Goal: Complete application form: Complete application form

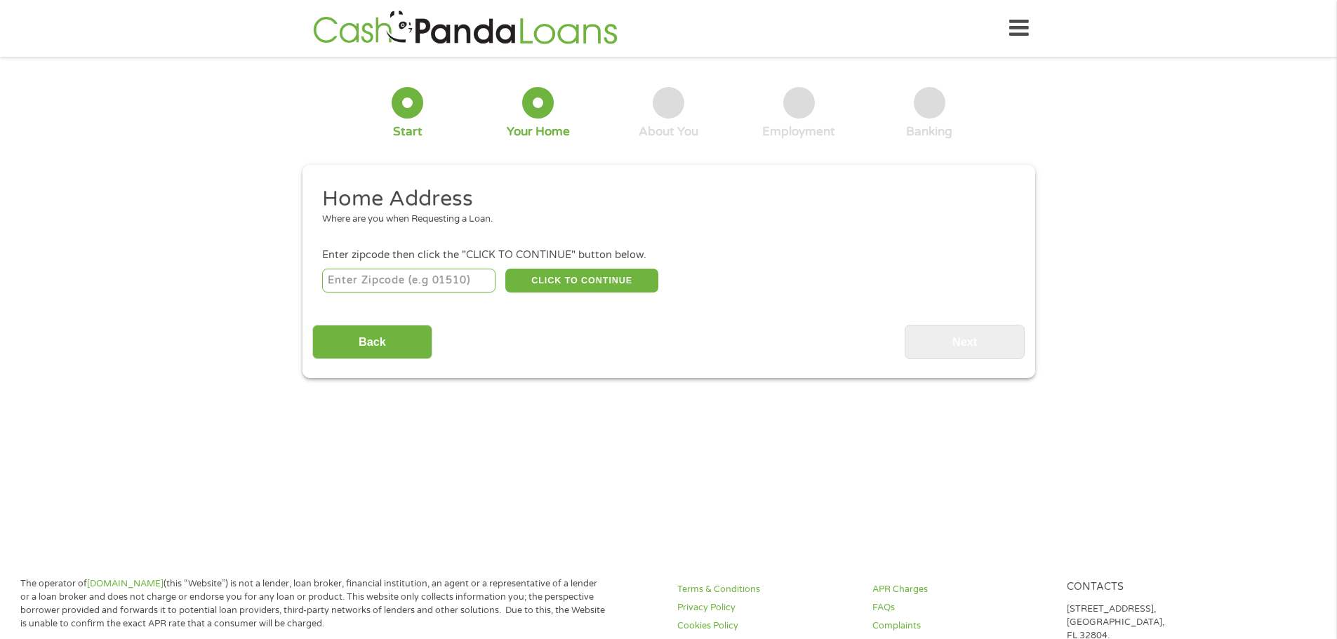
click at [465, 281] on input "number" at bounding box center [408, 281] width 173 height 24
type input "40514"
click at [564, 281] on button "CLICK TO CONTINUE" at bounding box center [581, 281] width 153 height 24
type input "40514"
type input "[GEOGRAPHIC_DATA]"
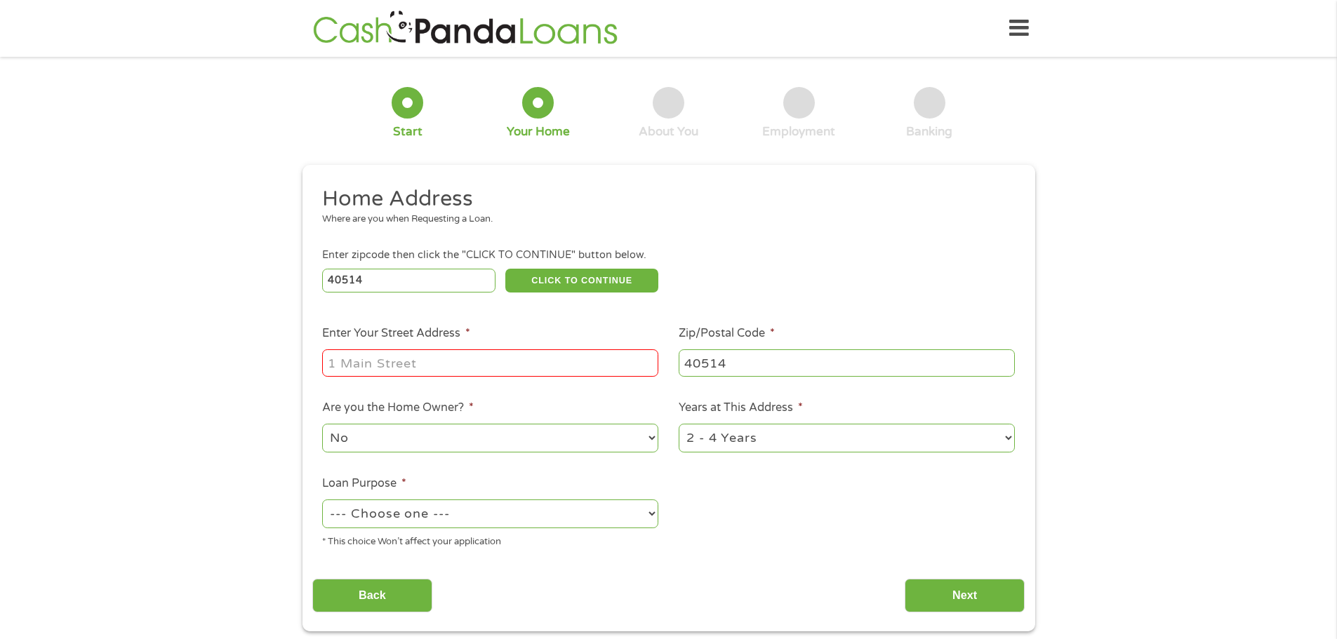
click at [486, 357] on input "Enter Your Street Address *" at bounding box center [490, 363] width 336 height 27
type input "940 [PERSON_NAME]"
click at [856, 446] on select "1 Year or less 1 - 2 Years 2 - 4 Years Over 4 Years" at bounding box center [847, 438] width 336 height 29
select select "24months"
click at [679, 424] on select "1 Year or less 1 - 2 Years 2 - 4 Years Over 4 Years" at bounding box center [847, 438] width 336 height 29
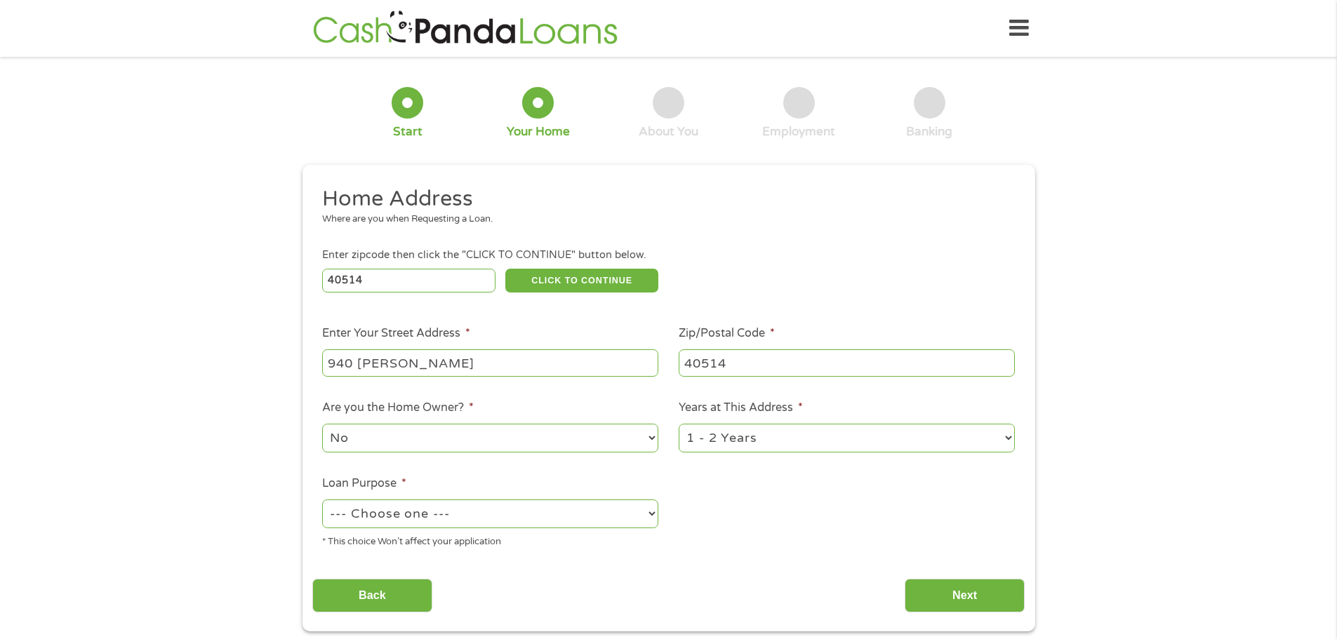
click at [646, 517] on select "--- Choose one --- Pay Bills Debt Consolidation Home Improvement Major Purchase…" at bounding box center [490, 514] width 336 height 29
select select "paybills"
click at [322, 500] on select "--- Choose one --- Pay Bills Debt Consolidation Home Improvement Major Purchase…" at bounding box center [490, 514] width 336 height 29
click at [968, 604] on input "Next" at bounding box center [965, 596] width 120 height 34
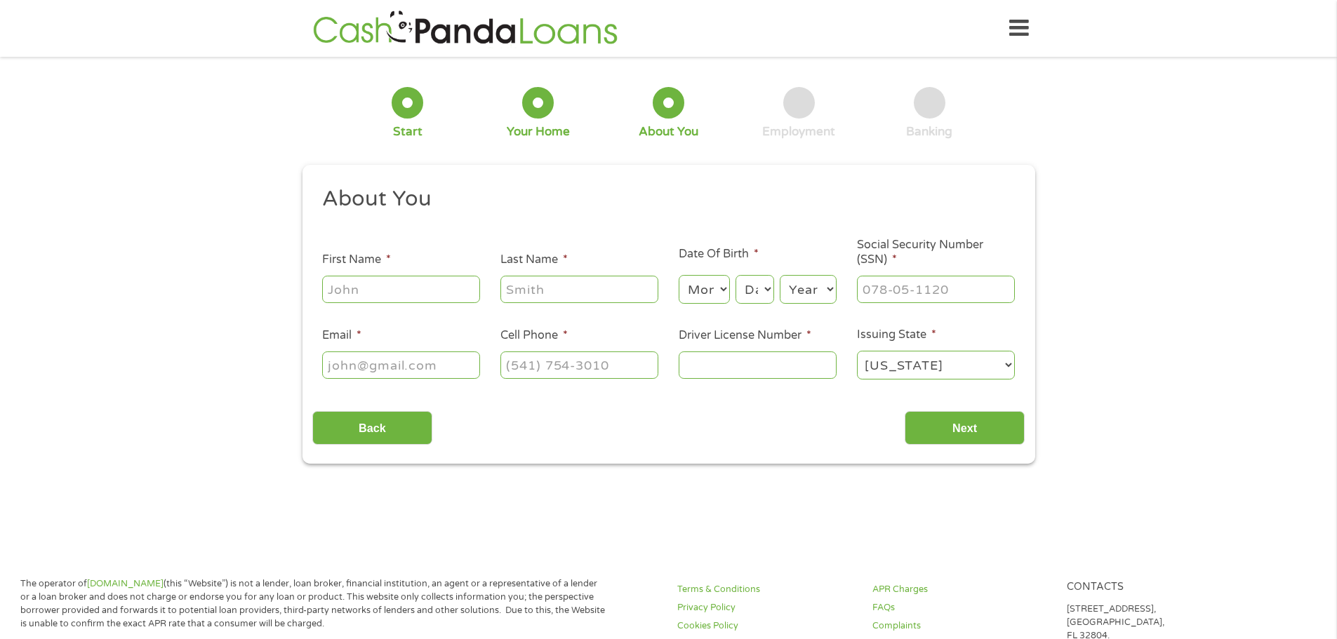
scroll to position [6, 6]
click at [380, 289] on input "First Name *" at bounding box center [401, 289] width 158 height 27
type input "[PERSON_NAME]"
type input "[EMAIL_ADDRESS][DOMAIN_NAME]"
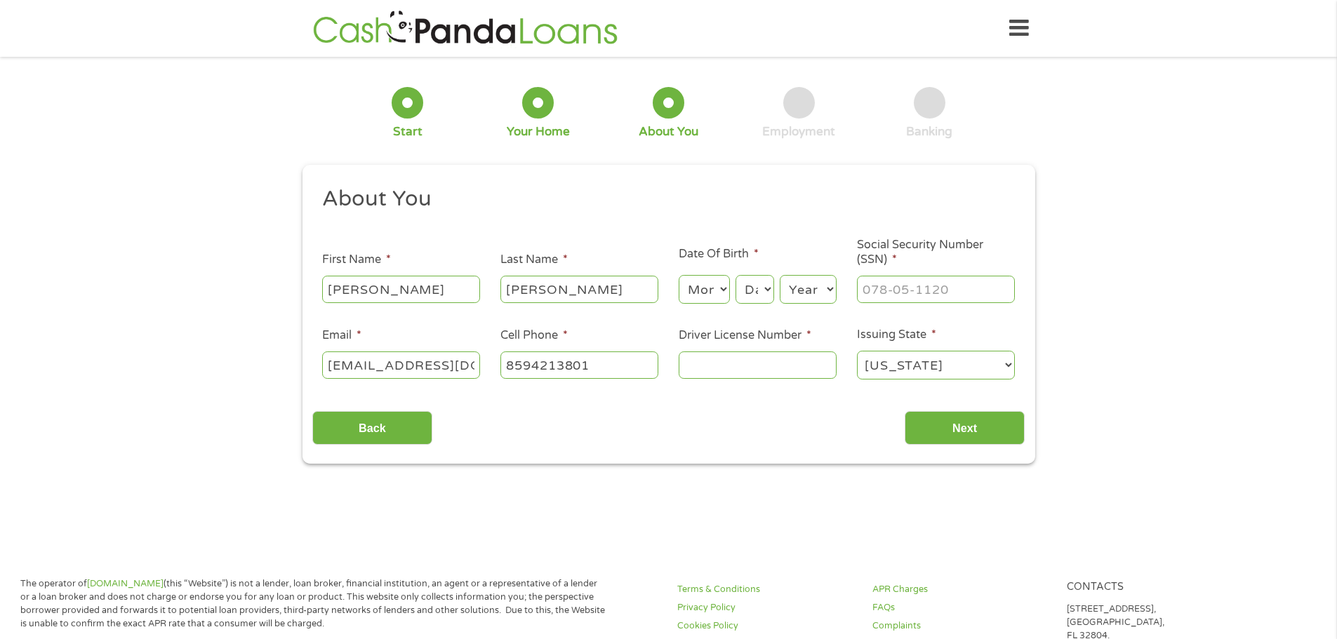
type input "[PHONE_NUMBER]"
click at [721, 291] on select "Month 1 2 3 4 5 6 7 8 9 10 11 12" at bounding box center [704, 289] width 51 height 29
select select "3"
click at [679, 275] on select "Month 1 2 3 4 5 6 7 8 9 10 11 12" at bounding box center [704, 289] width 51 height 29
click at [757, 291] on select "Day 1 2 3 4 5 6 7 8 9 10 11 12 13 14 15 16 17 18 19 20 21 22 23 24 25 26 27 28 …" at bounding box center [755, 289] width 38 height 29
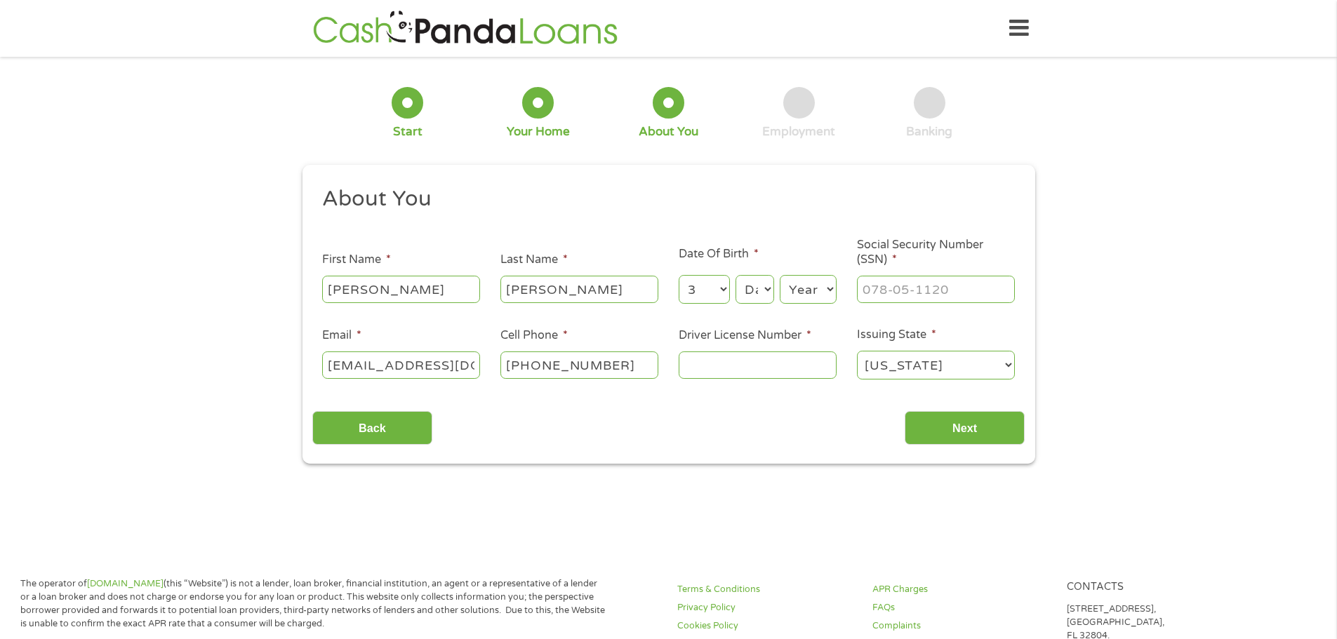
select select "4"
click at [736, 275] on select "Day 1 2 3 4 5 6 7 8 9 10 11 12 13 14 15 16 17 18 19 20 21 22 23 24 25 26 27 28 …" at bounding box center [755, 289] width 38 height 29
click at [811, 293] on select "Year [DATE] 2006 2005 2004 2003 2002 2001 2000 1999 1998 1997 1996 1995 1994 19…" at bounding box center [808, 289] width 57 height 29
select select "1983"
click at [780, 275] on select "Year [DATE] 2006 2005 2004 2003 2002 2001 2000 1999 1998 1997 1996 1995 1994 19…" at bounding box center [808, 289] width 57 height 29
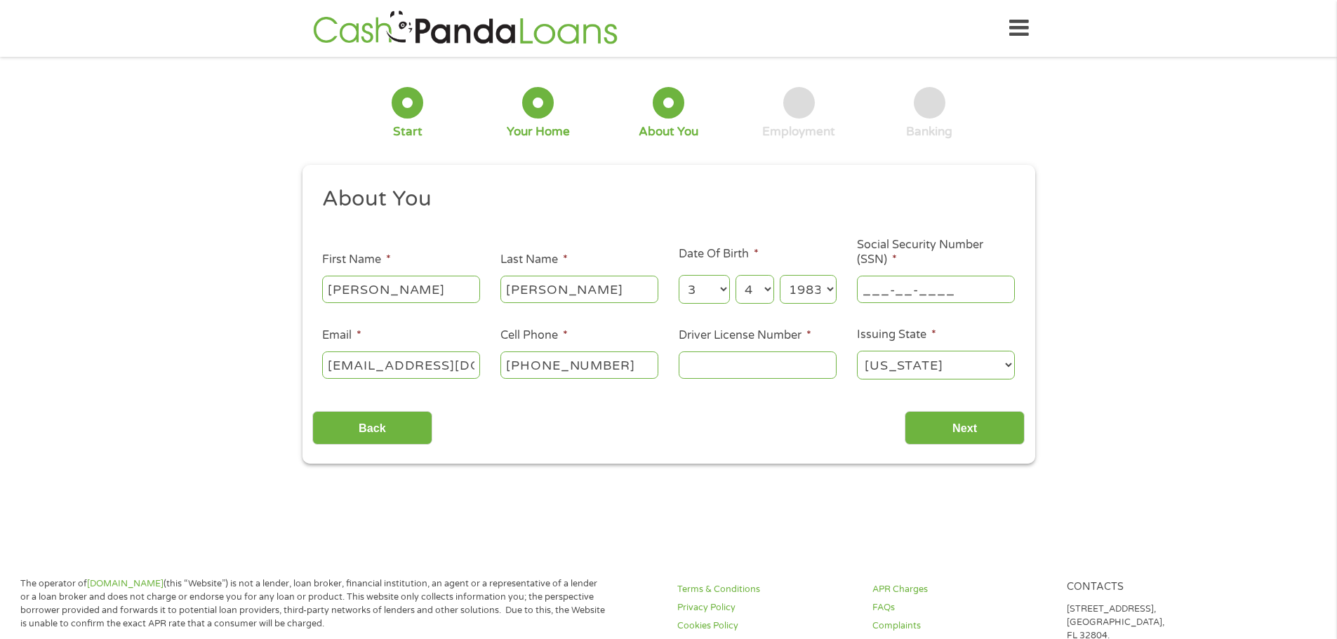
click at [871, 296] on input "___-__-____" at bounding box center [936, 289] width 158 height 27
type input "400-45-6817"
click at [773, 371] on input "Driver License Number *" at bounding box center [758, 365] width 158 height 27
type input "f"
type input "f99250015"
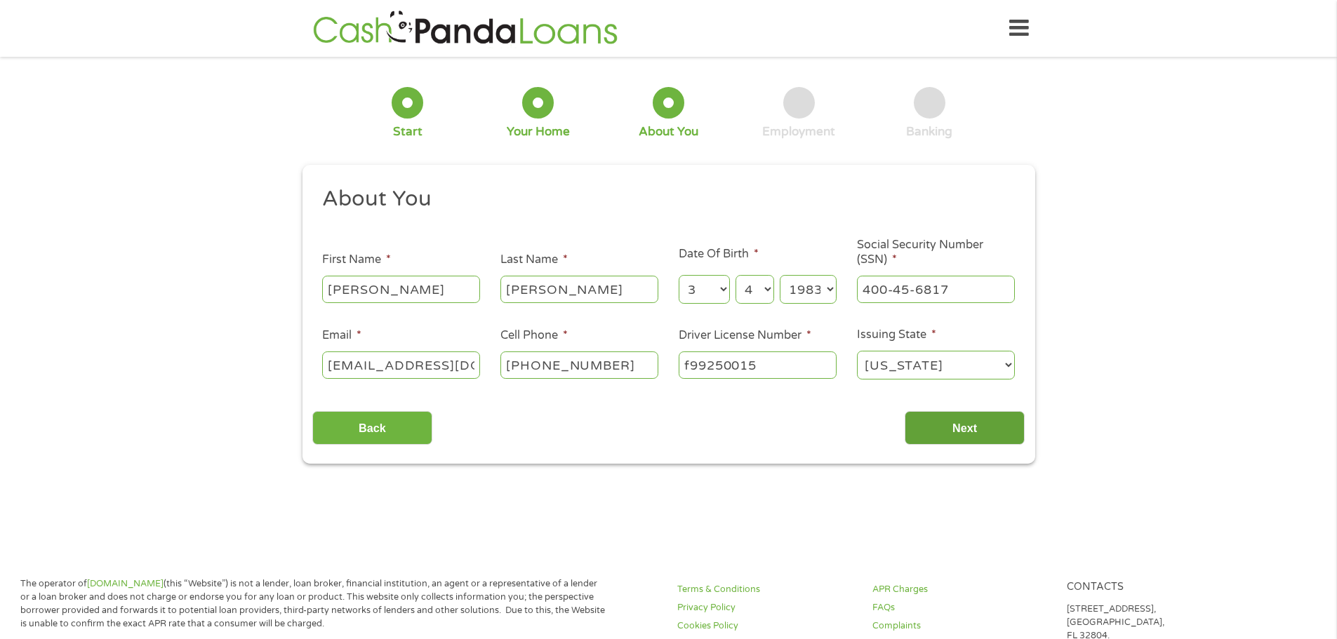
click at [971, 422] on input "Next" at bounding box center [965, 428] width 120 height 34
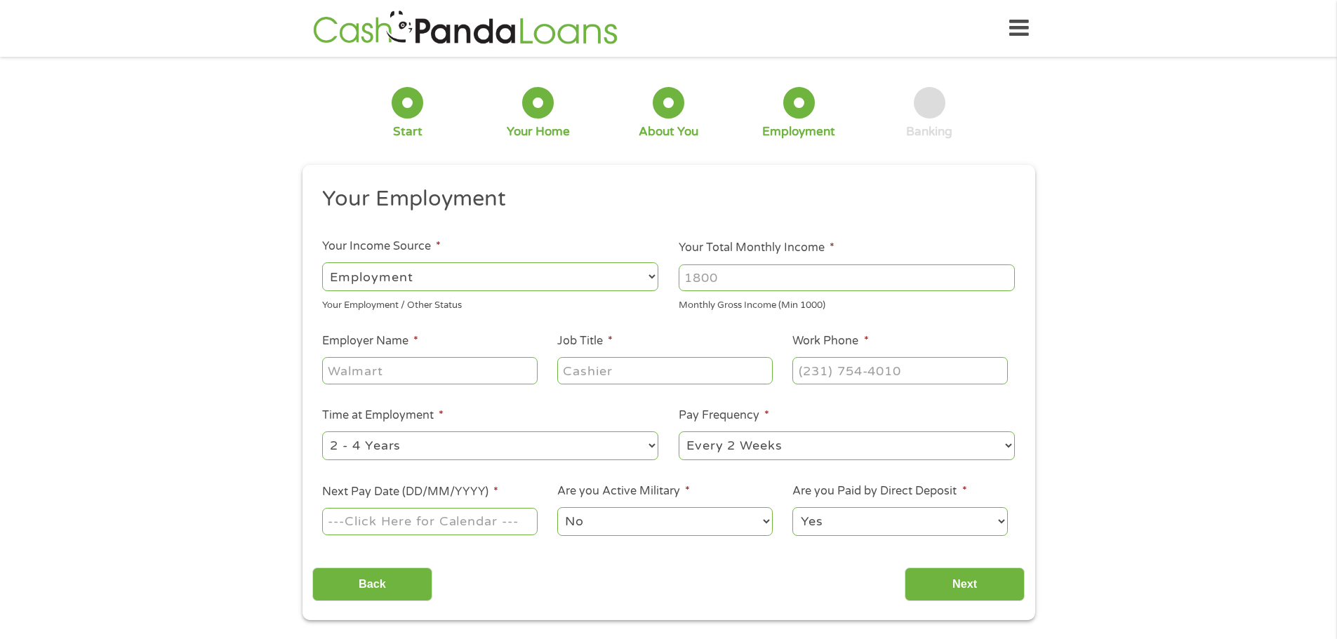
click at [763, 280] on input "Your Total Monthly Income *" at bounding box center [847, 278] width 336 height 27
type input "3536"
click at [462, 365] on input "Employer Name *" at bounding box center [429, 370] width 215 height 27
type input "Urban Le"
drag, startPoint x: 746, startPoint y: 279, endPoint x: 615, endPoint y: 282, distance: 130.6
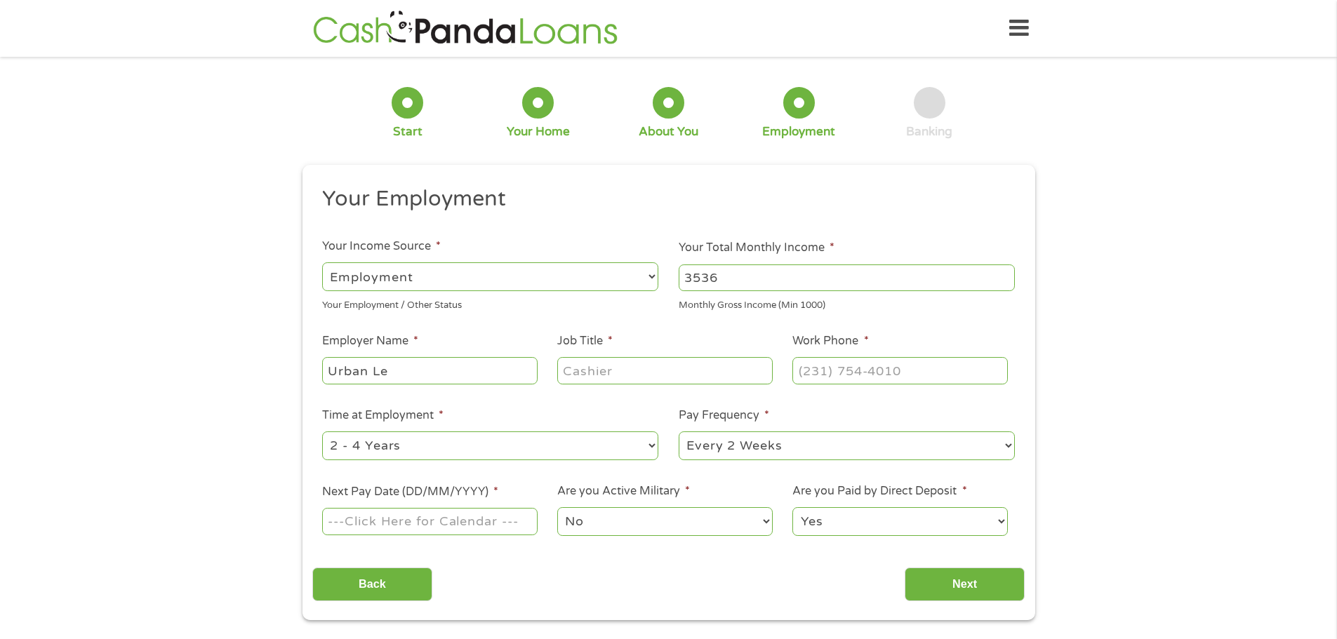
click at [615, 282] on ul "Your Employment Your Income Source * --- Choose one --- Employment [DEMOGRAPHIC…" at bounding box center [668, 367] width 712 height 364
type input "4814"
click at [434, 369] on input "Urban Le" at bounding box center [429, 370] width 215 height 27
type input "Urban League"
type input "Executive Admin"
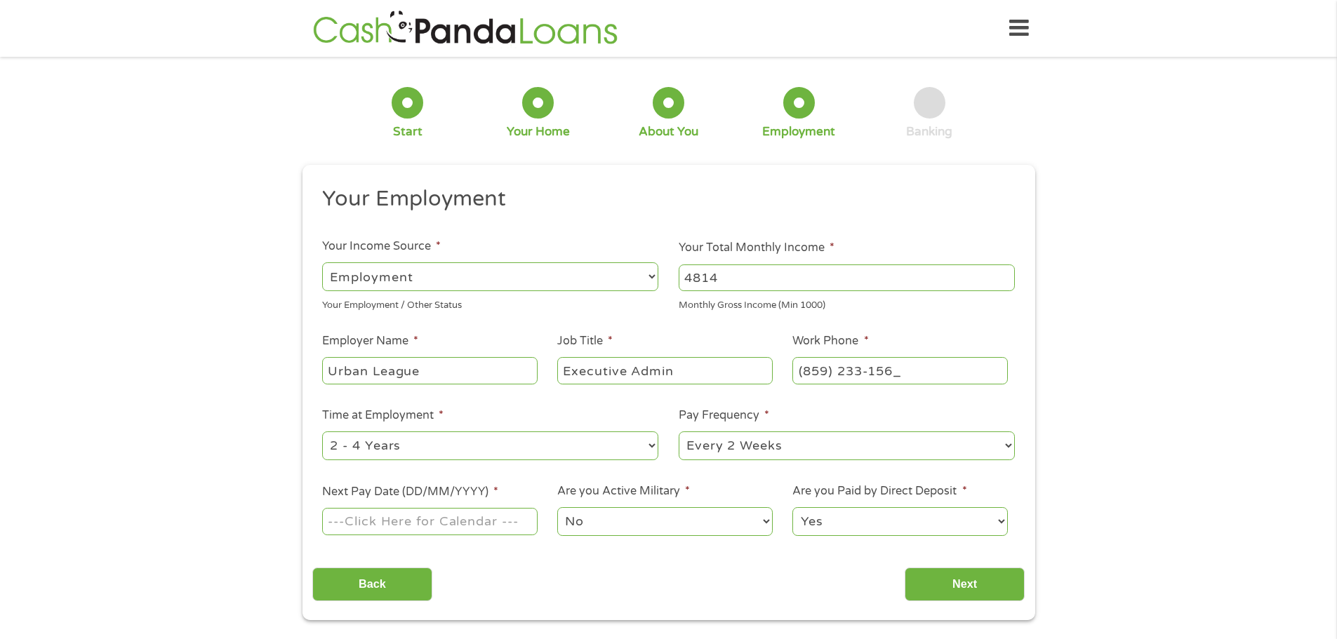
type input "[PHONE_NUMBER]"
click at [438, 446] on select "--- Choose one --- 1 Year or less 1 - 2 Years 2 - 4 Years Over 4 Years" at bounding box center [490, 446] width 336 height 29
select select "60months"
click at [322, 432] on select "--- Choose one --- 1 Year or less 1 - 2 Years 2 - 4 Years Over 4 Years" at bounding box center [490, 446] width 336 height 29
click at [720, 457] on select "--- Choose one --- Every 2 Weeks Every Week Monthly Semi-Monthly" at bounding box center [847, 446] width 336 height 29
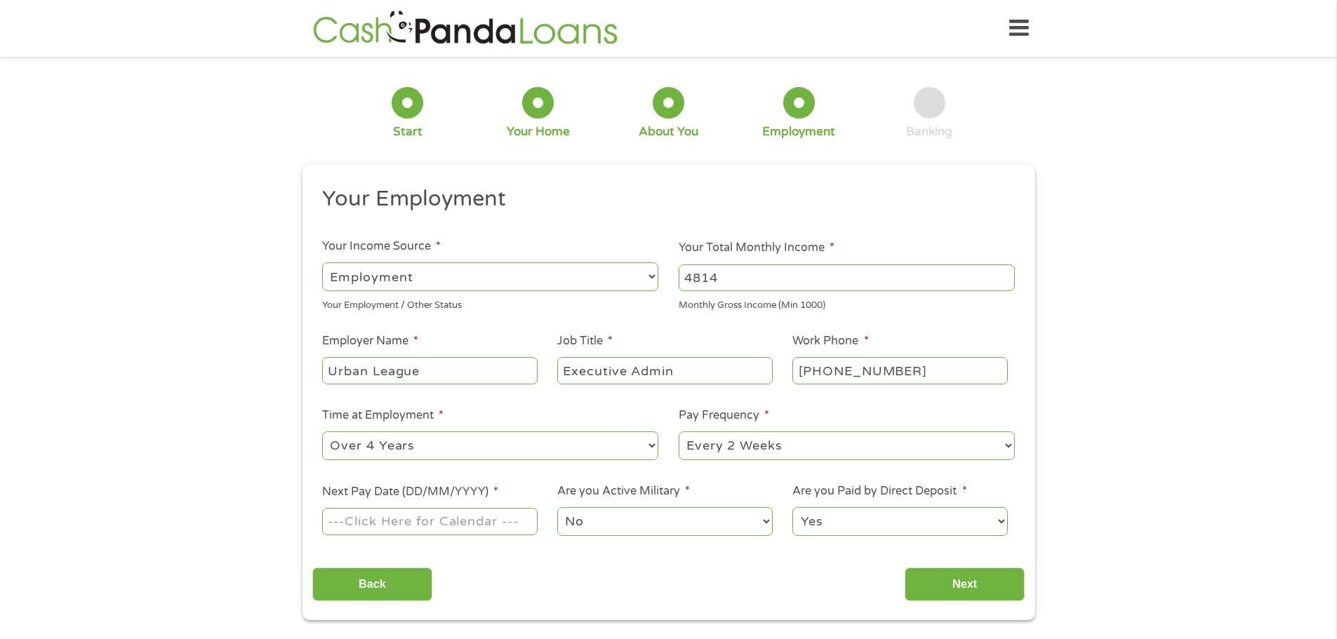
select select "semimonthly"
click at [679, 432] on select "--- Choose one --- Every 2 Weeks Every Week Monthly Semi-Monthly" at bounding box center [847, 446] width 336 height 29
click at [497, 517] on input "Next Pay Date (DD/MM/YYYY) *" at bounding box center [429, 521] width 215 height 27
type input "[DATE]"
click at [844, 533] on select "Yes No" at bounding box center [899, 521] width 215 height 29
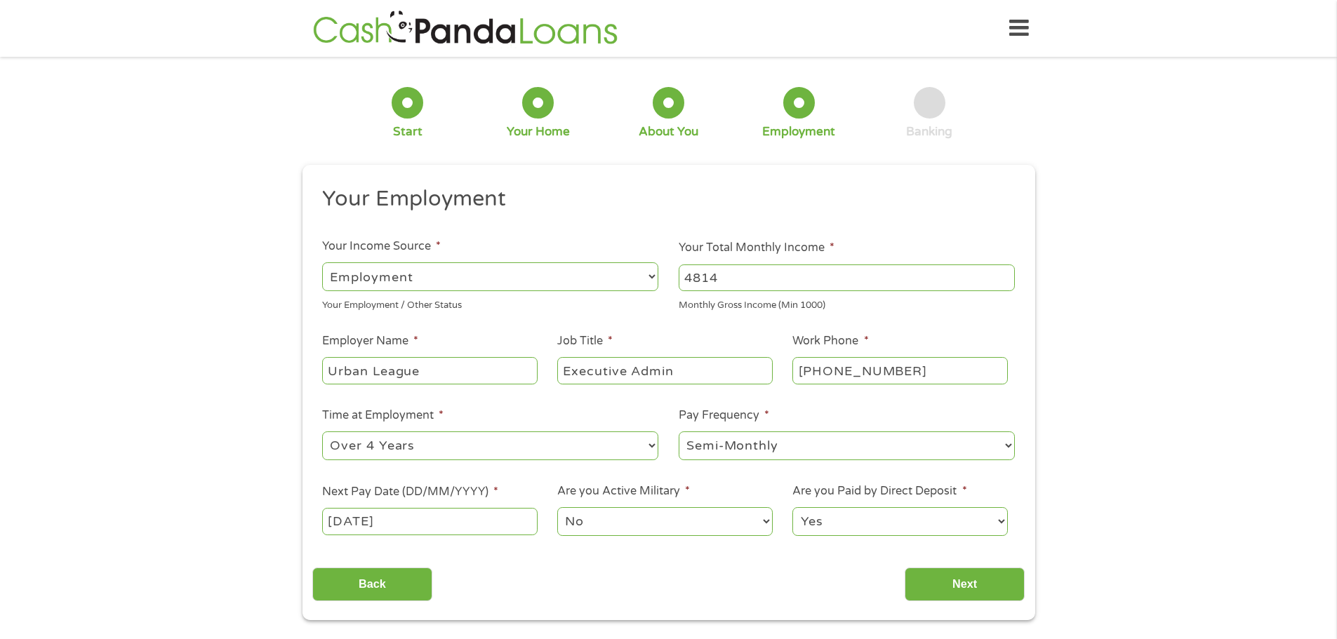
click at [844, 533] on select "Yes No" at bounding box center [899, 521] width 215 height 29
click at [967, 581] on input "Next" at bounding box center [965, 585] width 120 height 34
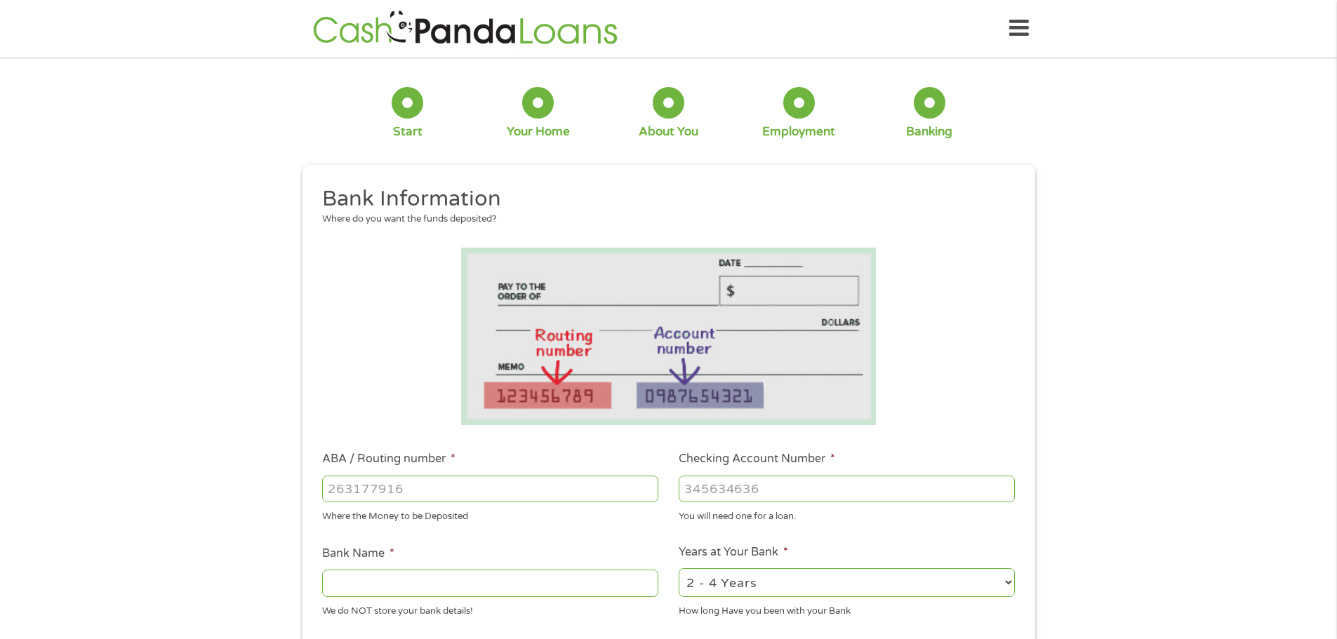
click at [519, 478] on input "ABA / Routing number *" at bounding box center [490, 489] width 336 height 27
type input "242176006"
type input "MEMBERS HERITAGE CREDIT UNION"
type input "242176006"
click at [799, 494] on input "Checking Account Number *" at bounding box center [847, 489] width 336 height 27
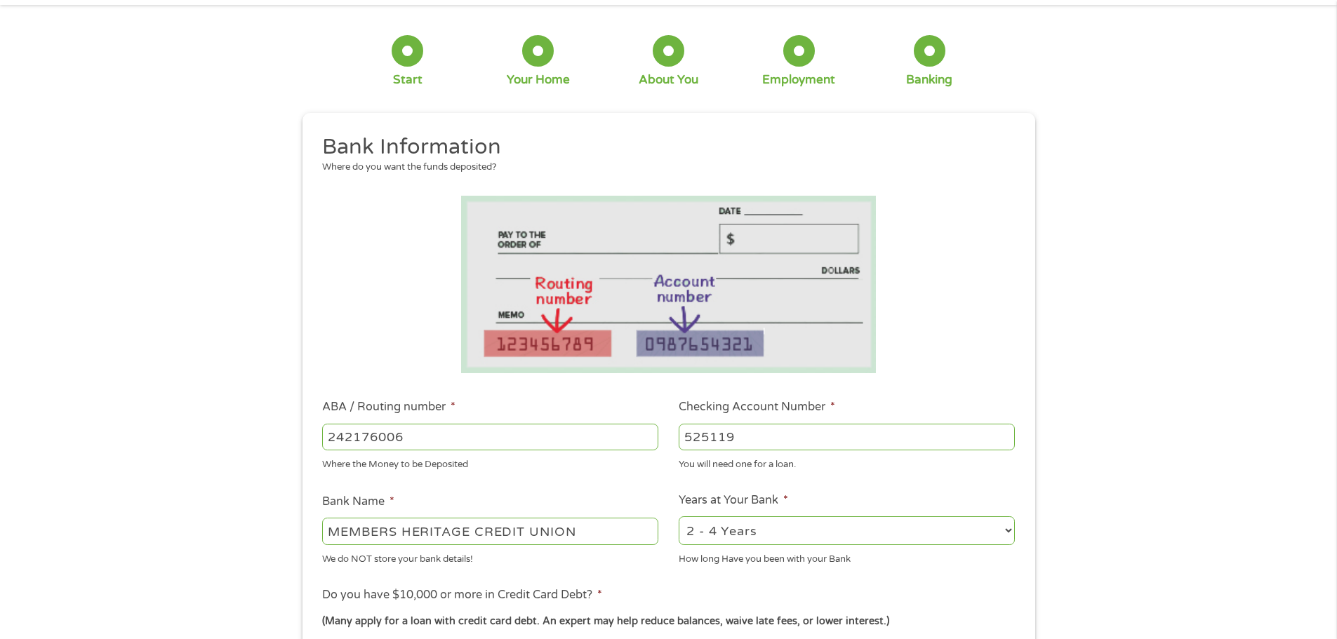
scroll to position [140, 0]
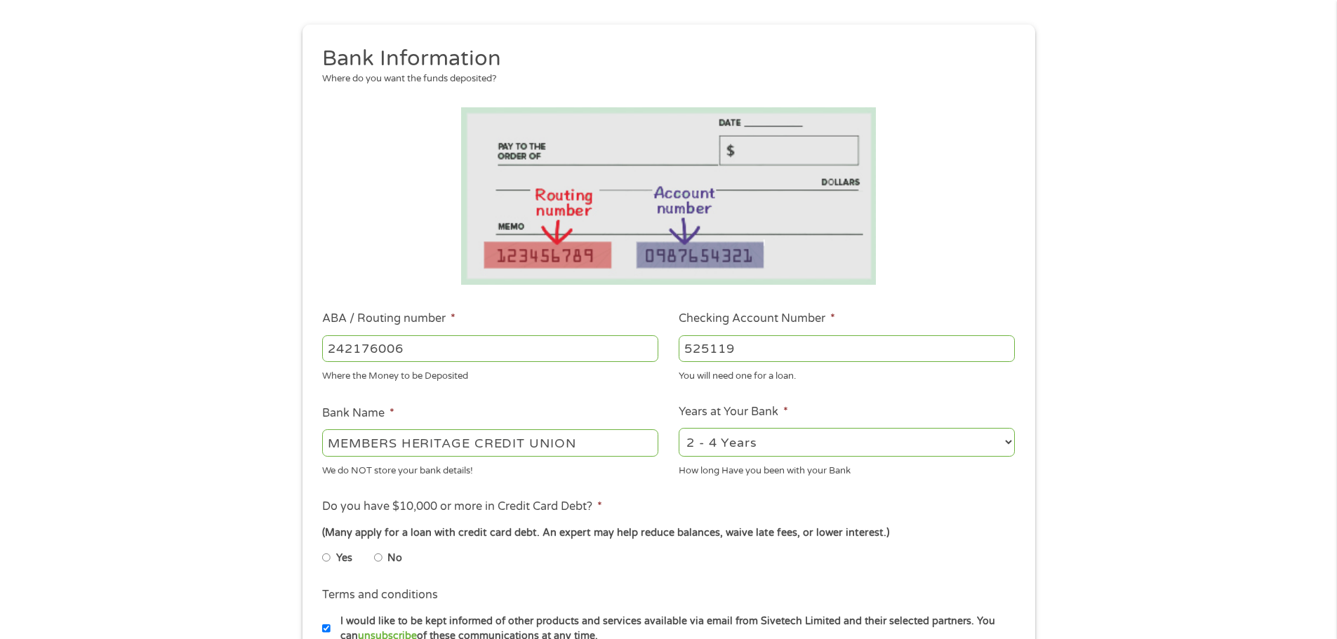
type input "525119"
click at [850, 448] on select "2 - 4 Years 6 - 12 Months 1 - 2 Years Over 4 Years" at bounding box center [847, 442] width 336 height 29
select select "60months"
click at [679, 428] on select "2 - 4 Years 6 - 12 Months 1 - 2 Years Over 4 Years" at bounding box center [847, 442] width 336 height 29
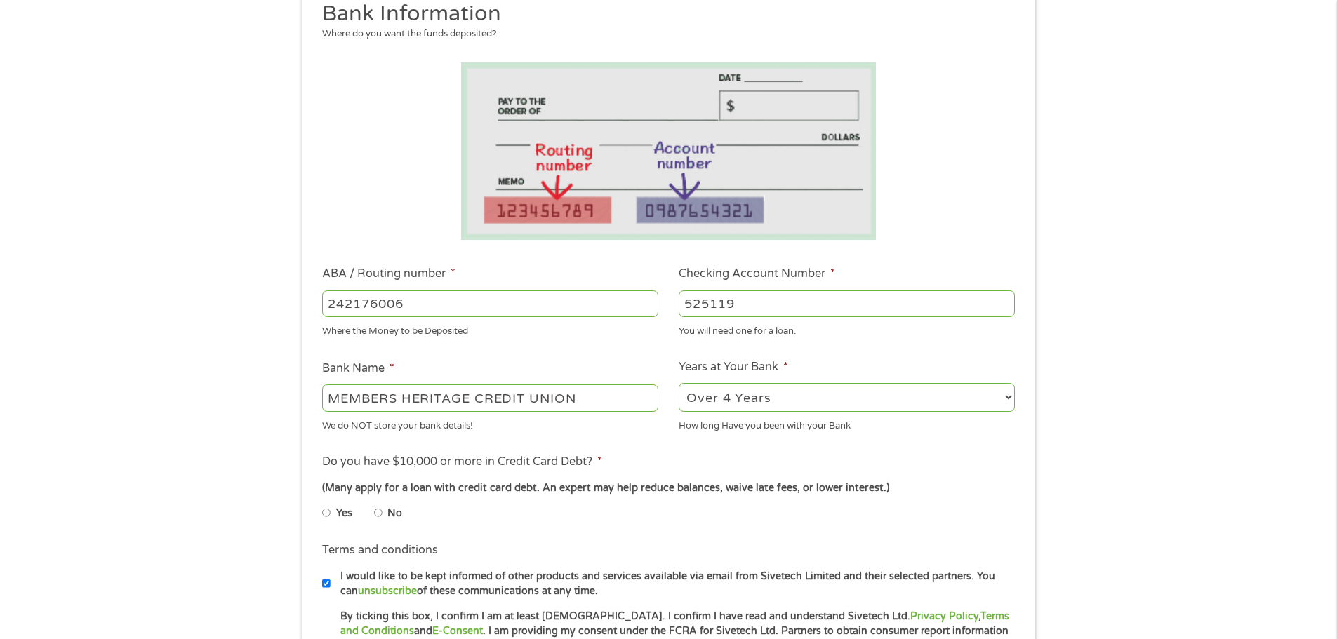
scroll to position [211, 0]
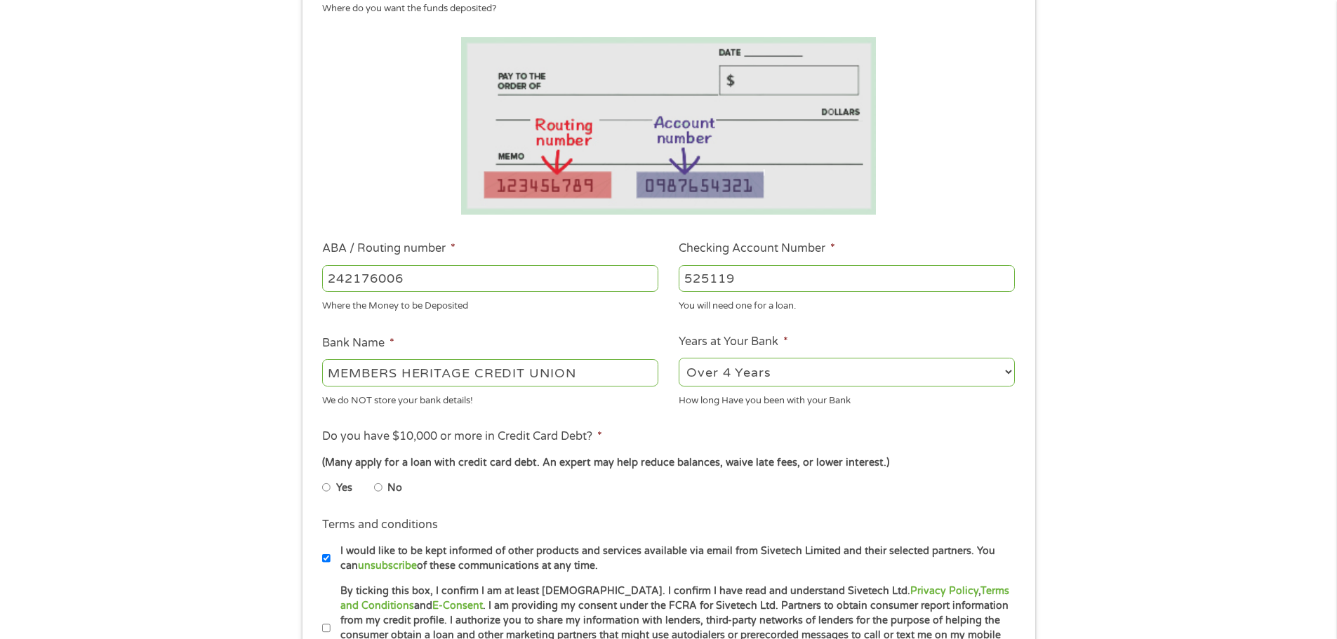
click at [378, 486] on input "No" at bounding box center [378, 488] width 8 height 22
radio input "true"
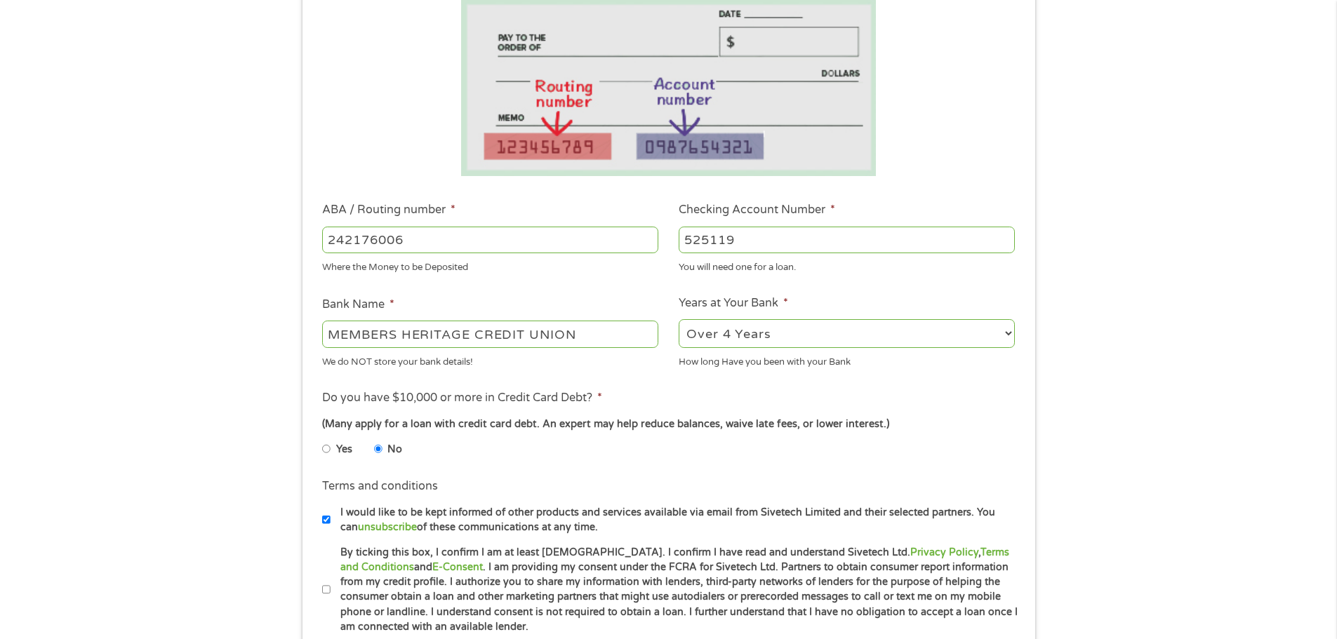
scroll to position [281, 0]
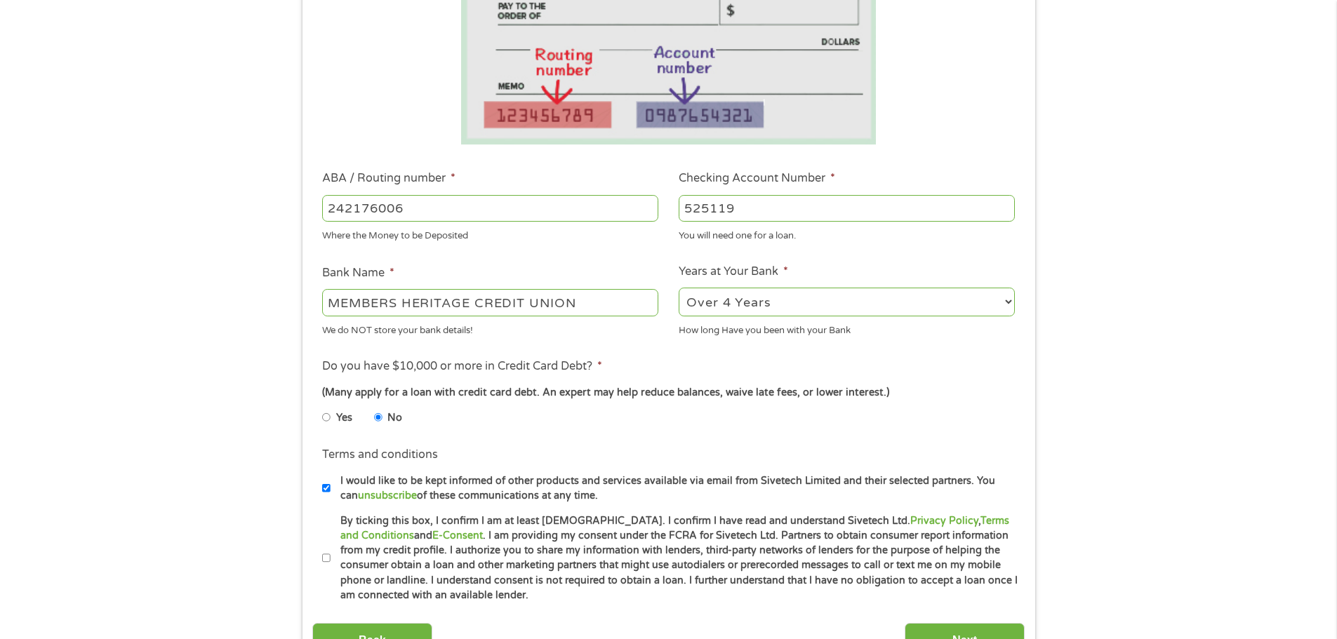
click at [327, 488] on input "I would like to be kept informed of other products and services available via e…" at bounding box center [326, 488] width 8 height 22
checkbox input "false"
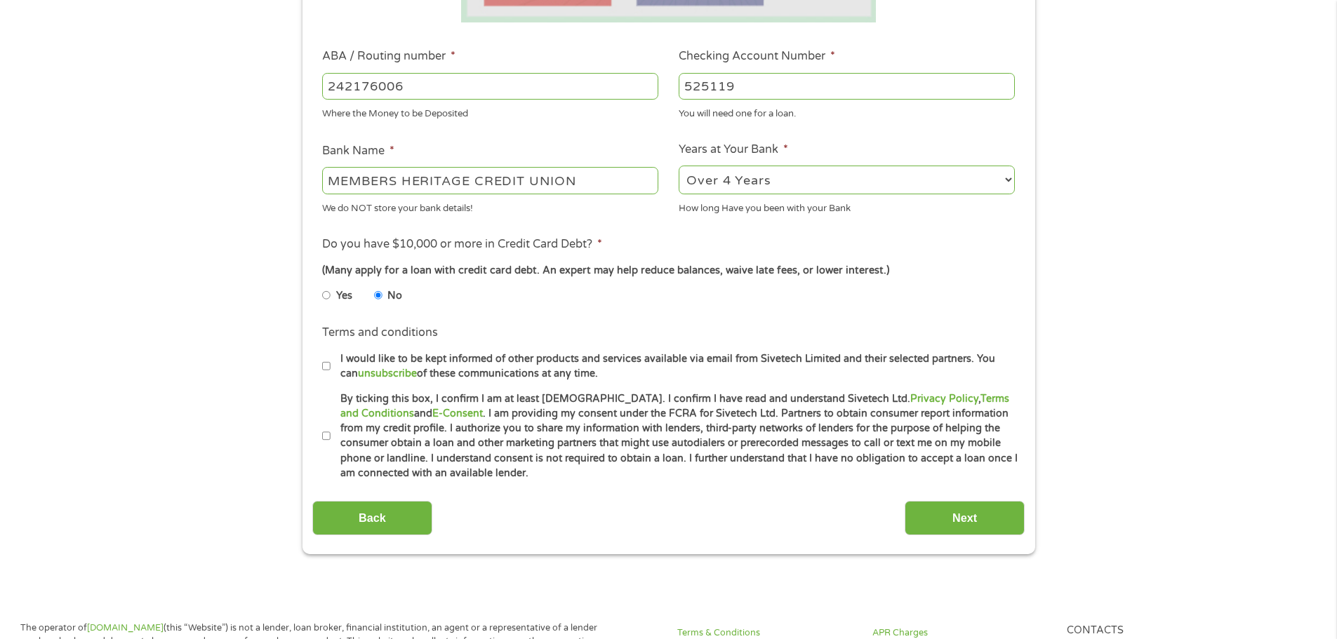
scroll to position [421, 0]
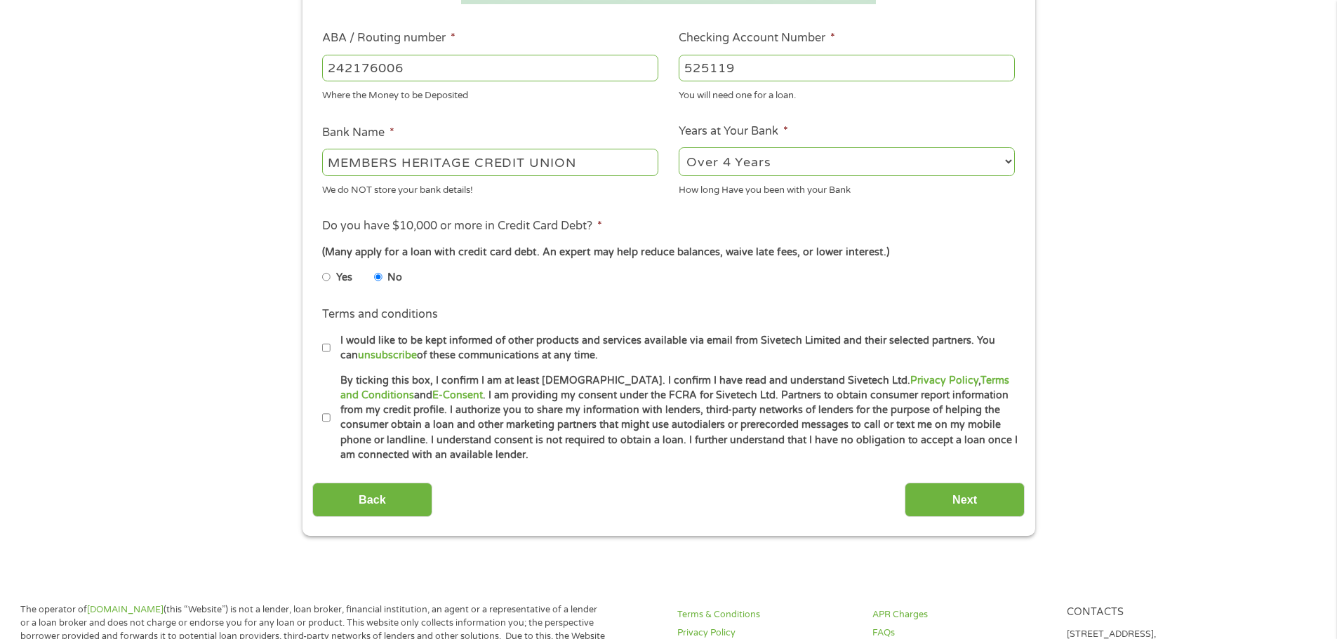
click at [327, 418] on input "By ticking this box, I confirm I am at least [DEMOGRAPHIC_DATA]. I confirm I ha…" at bounding box center [326, 418] width 8 height 22
checkbox input "true"
click at [986, 503] on input "Next" at bounding box center [965, 500] width 120 height 34
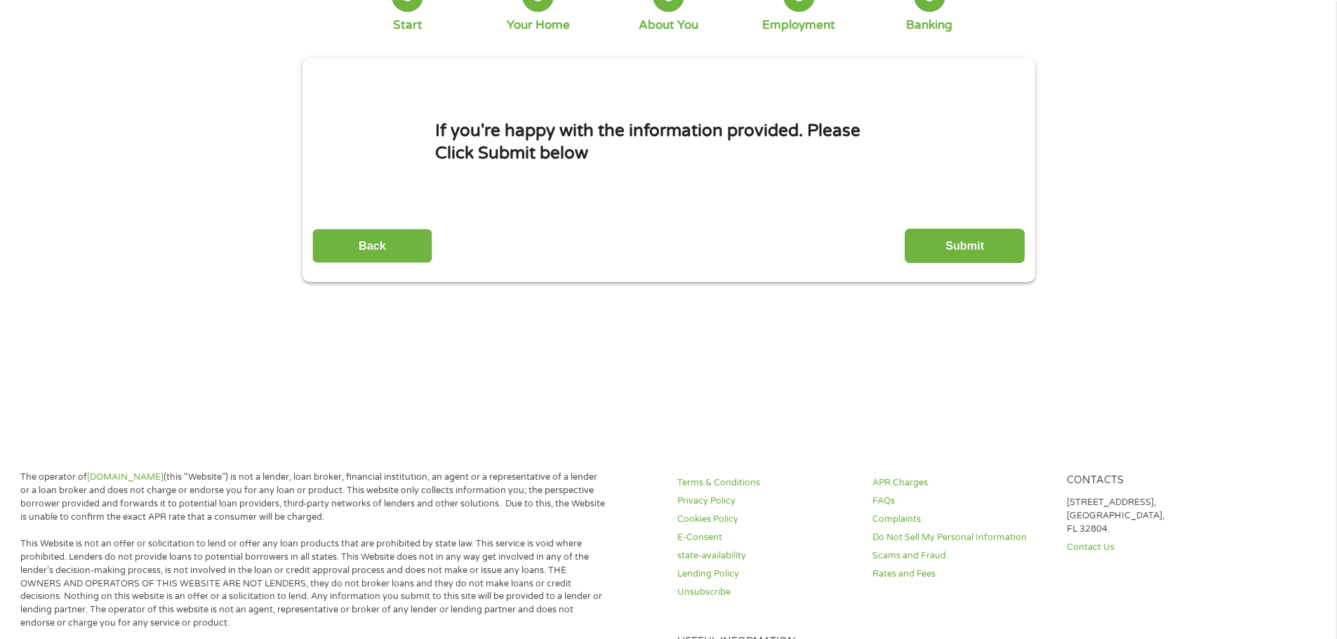
scroll to position [0, 0]
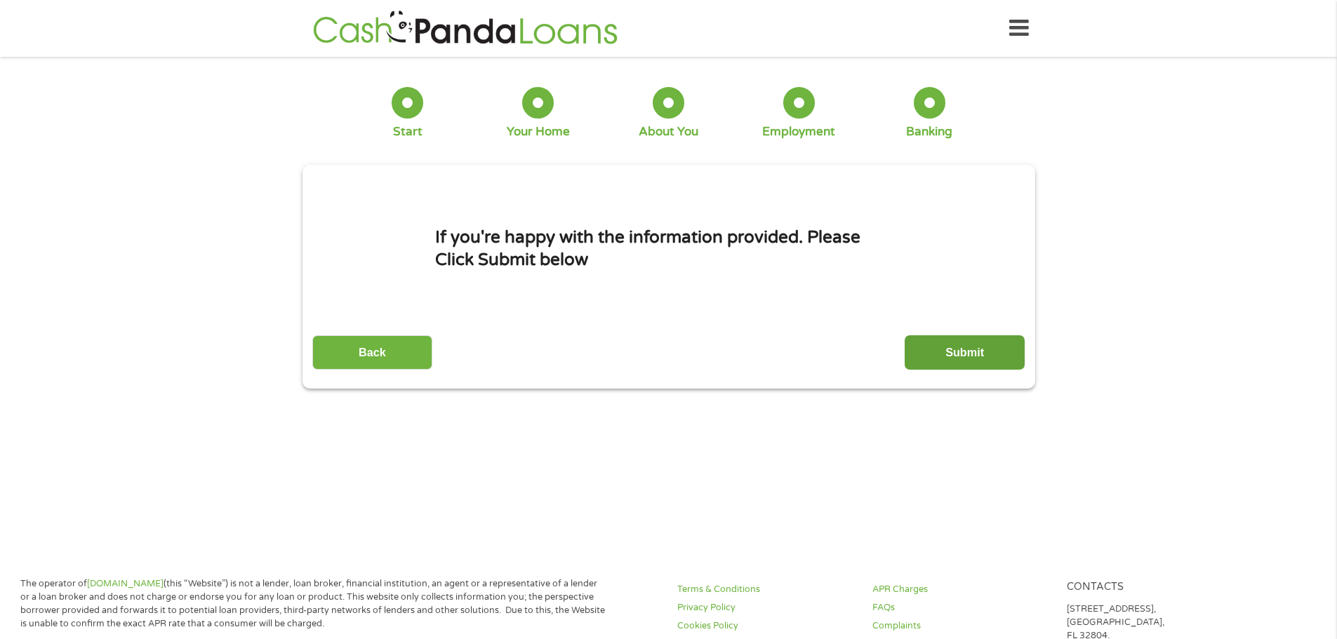
click at [974, 347] on input "Submit" at bounding box center [965, 352] width 120 height 34
